Goal: Task Accomplishment & Management: Manage account settings

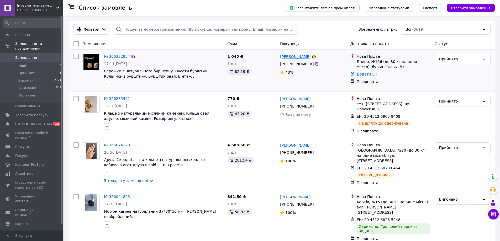
click at [297, 57] on link "[PERSON_NAME]" at bounding box center [295, 56] width 30 height 5
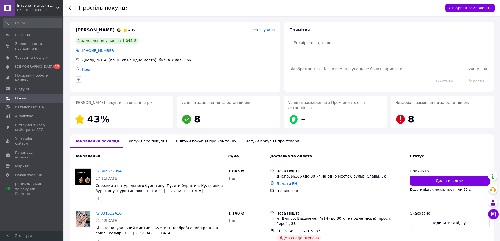
click at [71, 9] on icon at bounding box center [70, 8] width 4 height 4
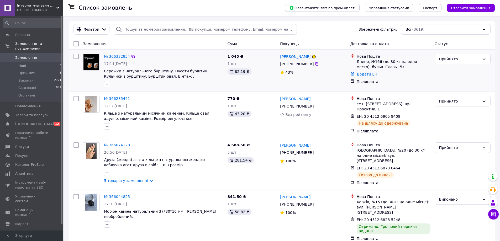
click at [91, 59] on img at bounding box center [91, 62] width 16 height 16
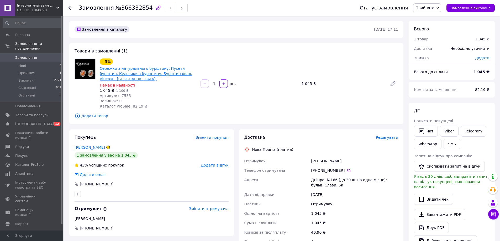
click at [105, 68] on link "Сережки з натурального бурштину. Пусети бурштин. Кульчики з бурштину. Бурштин о…" at bounding box center [146, 73] width 92 height 15
click at [70, 8] on use at bounding box center [70, 8] width 4 height 4
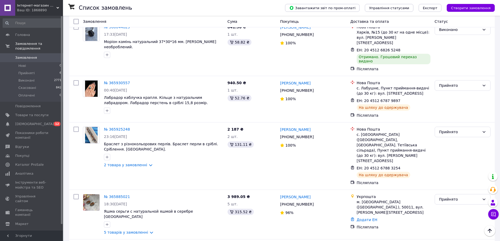
scroll to position [184, 0]
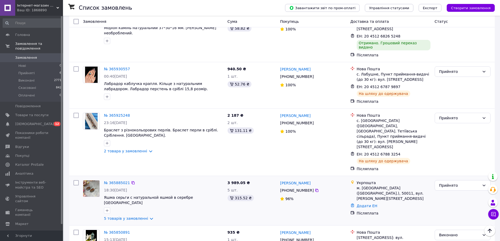
click at [89, 181] on img at bounding box center [91, 189] width 16 height 16
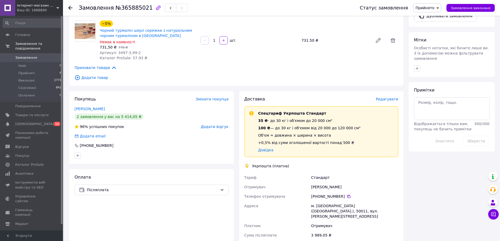
scroll to position [236, 0]
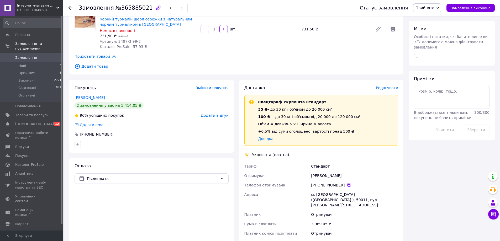
click at [347, 183] on icon at bounding box center [349, 185] width 4 height 4
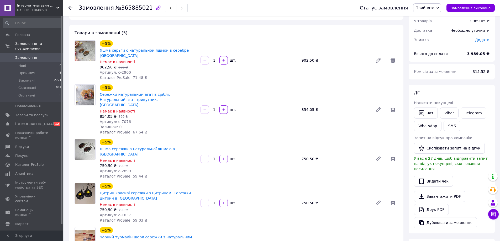
scroll to position [0, 0]
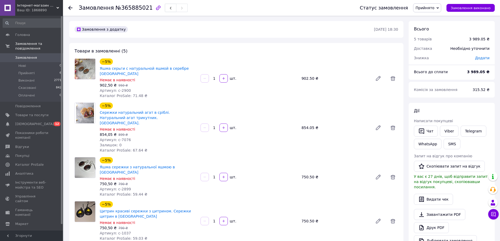
click at [70, 6] on icon at bounding box center [70, 8] width 4 height 4
